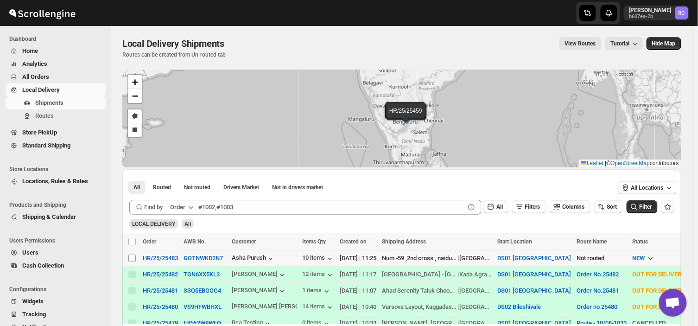
click at [129, 255] on input "Select shipment" at bounding box center [131, 257] width 7 height 7
checkbox input "true"
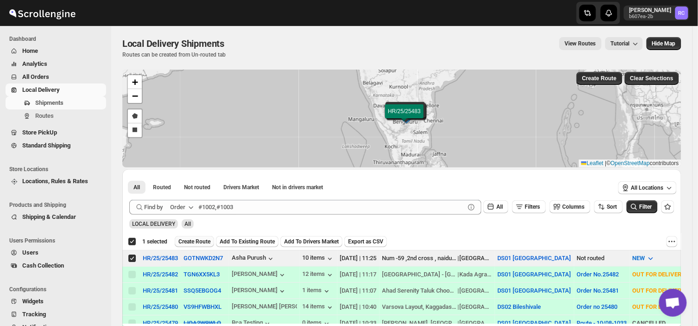
click at [189, 244] on span "Create Route" at bounding box center [194, 241] width 32 height 7
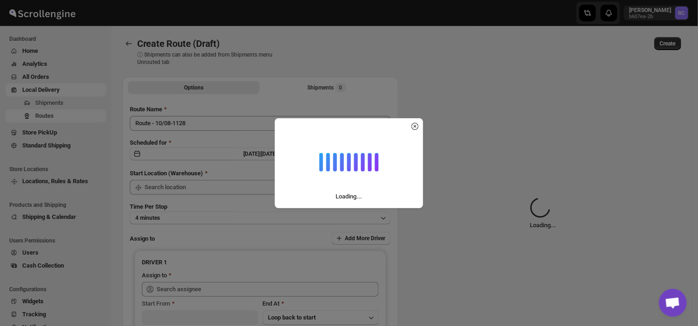
type input "DS01 [GEOGRAPHIC_DATA]"
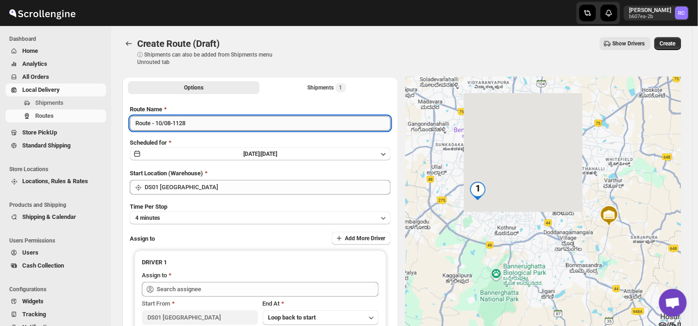
click at [191, 121] on input "Route - 10/08-1128" at bounding box center [260, 123] width 261 height 15
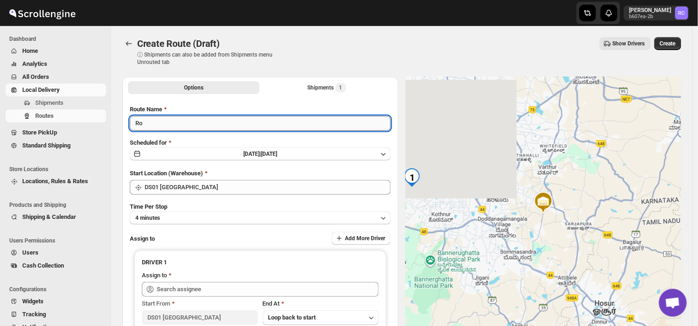
type input "R"
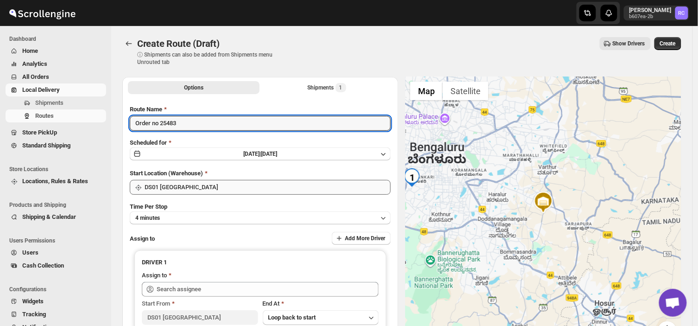
type input "Order no 25483"
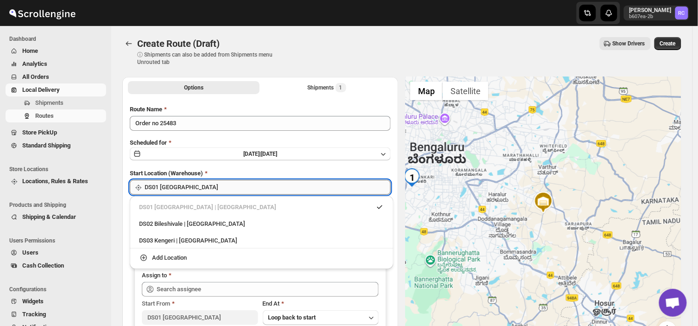
click at [203, 184] on input "DS01 [GEOGRAPHIC_DATA]" at bounding box center [268, 187] width 246 height 15
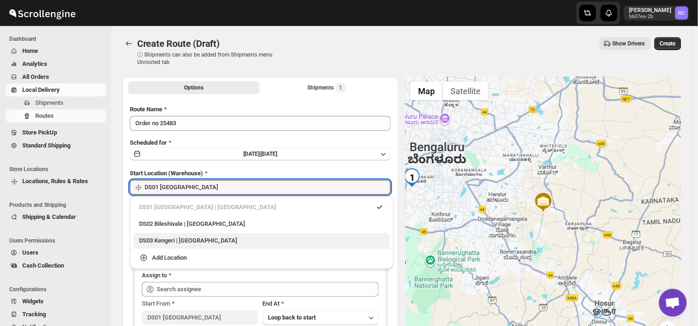
click at [186, 239] on div "DS03 Kengeri | [GEOGRAPHIC_DATA]" at bounding box center [261, 240] width 245 height 9
type input "DS03 Kengeri"
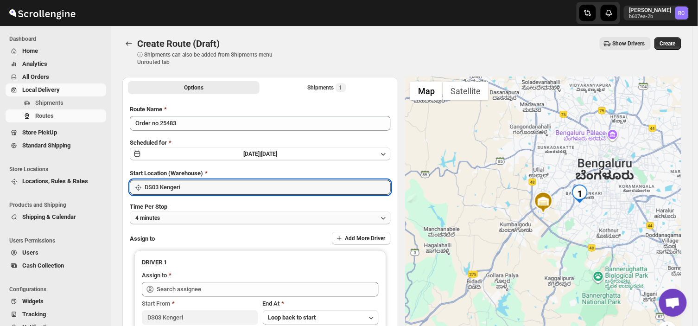
click at [201, 216] on button "4 minutes" at bounding box center [260, 217] width 261 height 13
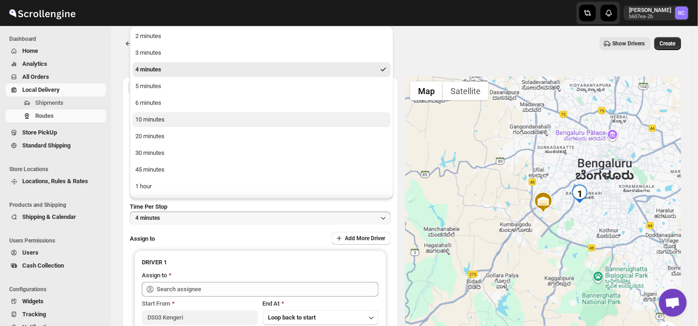
click at [185, 118] on button "10 minutes" at bounding box center [262, 119] width 258 height 15
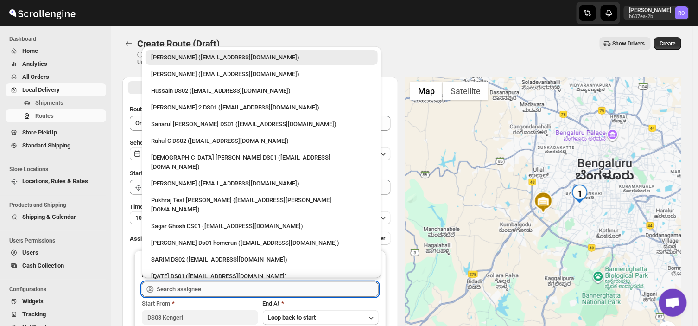
click at [234, 283] on input "text" at bounding box center [268, 289] width 222 height 15
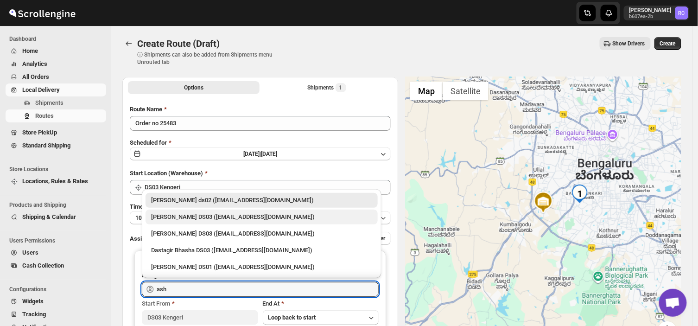
click at [246, 211] on div "[PERSON_NAME] DS03 ([EMAIL_ADDRESS][DOMAIN_NAME])" at bounding box center [261, 216] width 232 height 15
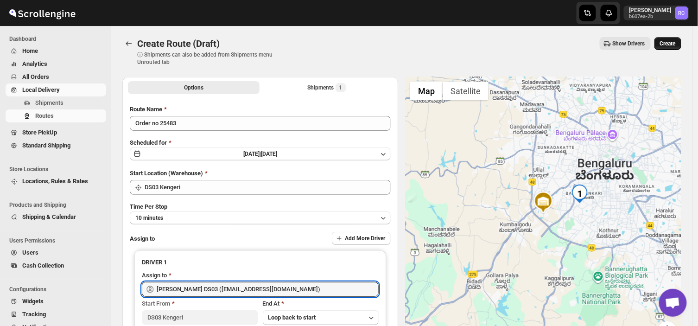
type input "[PERSON_NAME] DS03 ([EMAIL_ADDRESS][DOMAIN_NAME])"
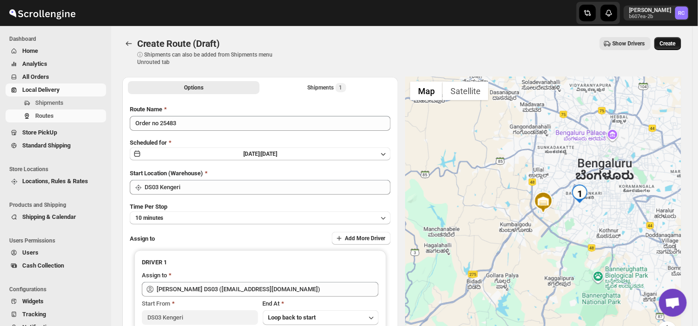
click at [671, 43] on span "Create" at bounding box center [668, 43] width 16 height 7
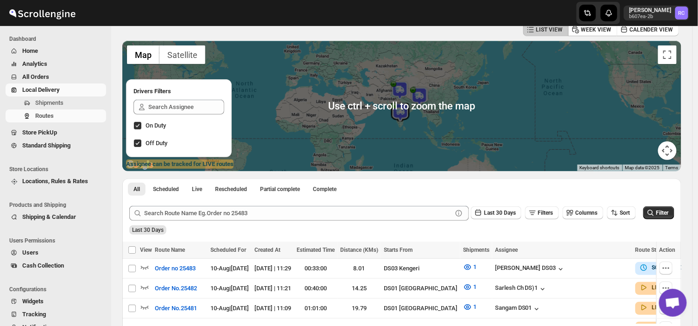
scroll to position [47, 0]
